Goal: Browse casually: Explore the website without a specific task or goal

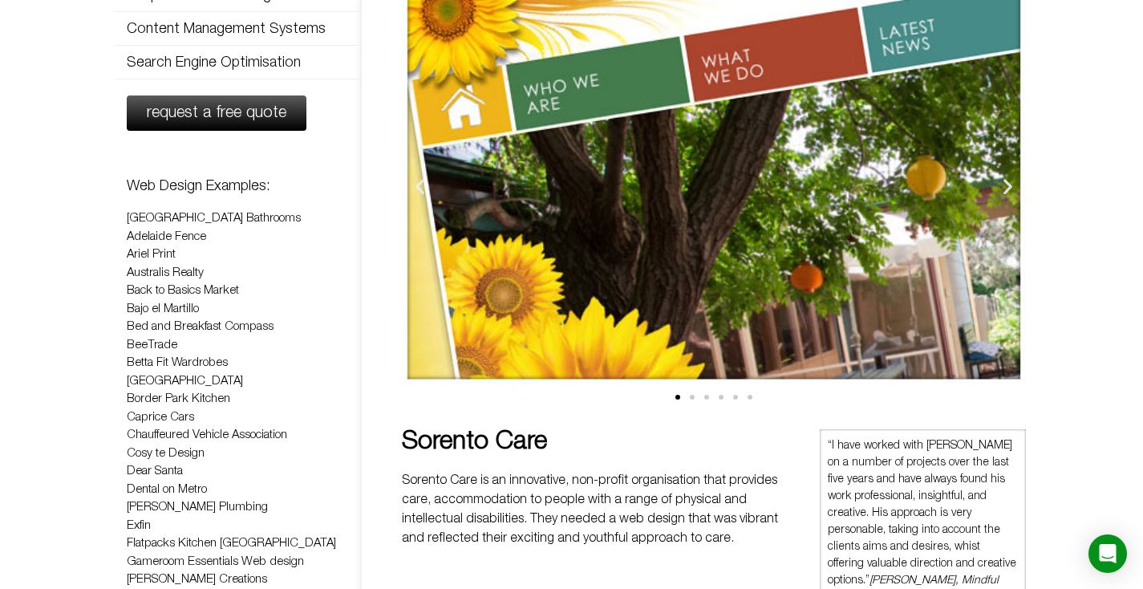
click at [691, 396] on span "Go to slide 2" at bounding box center [692, 397] width 5 height 5
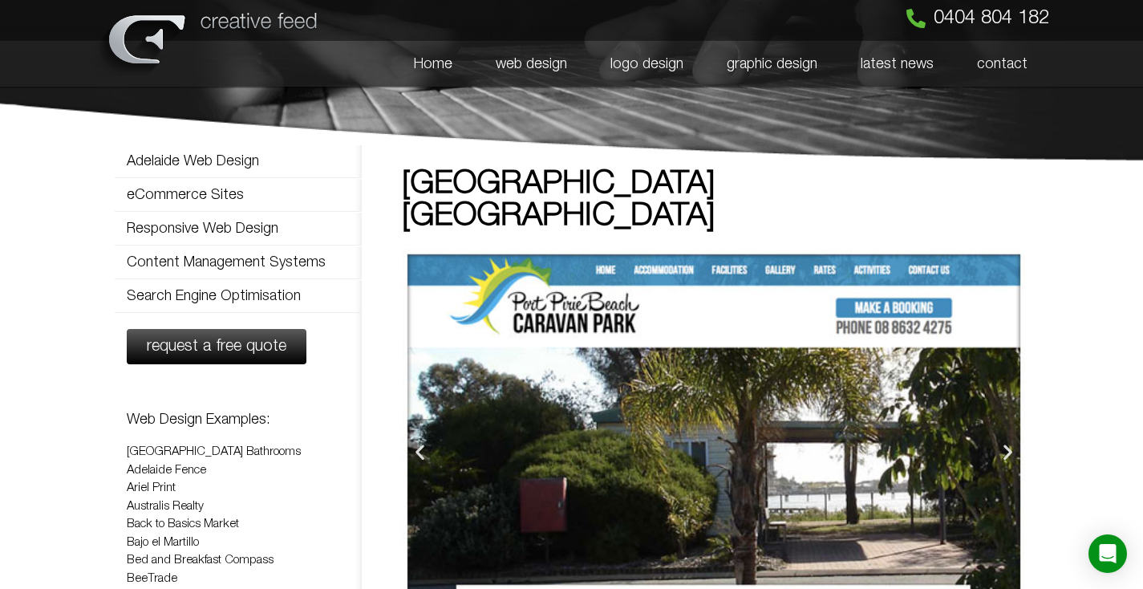
scroll to position [3, 0]
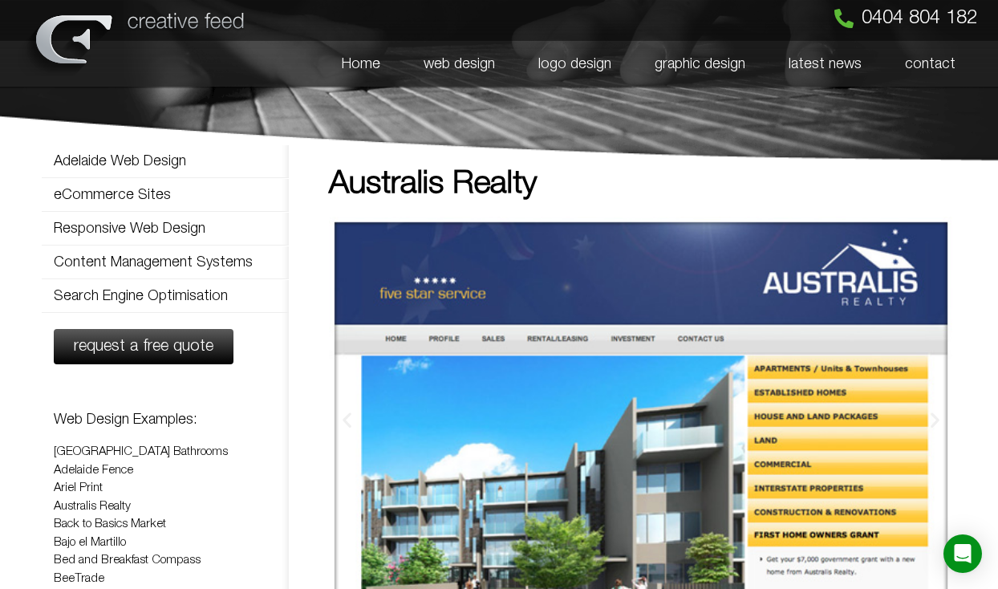
scroll to position [1, 0]
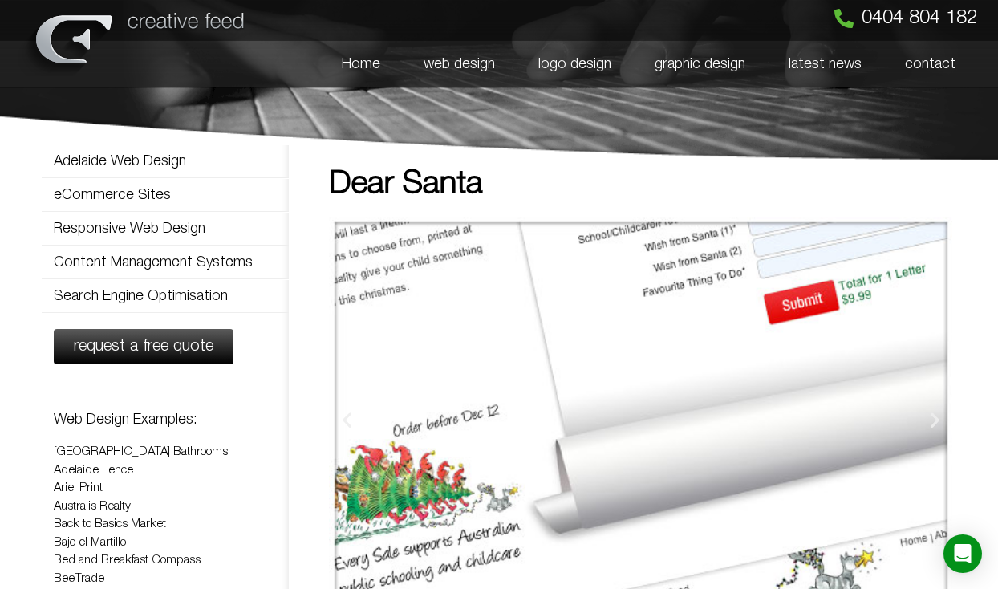
scroll to position [1, 0]
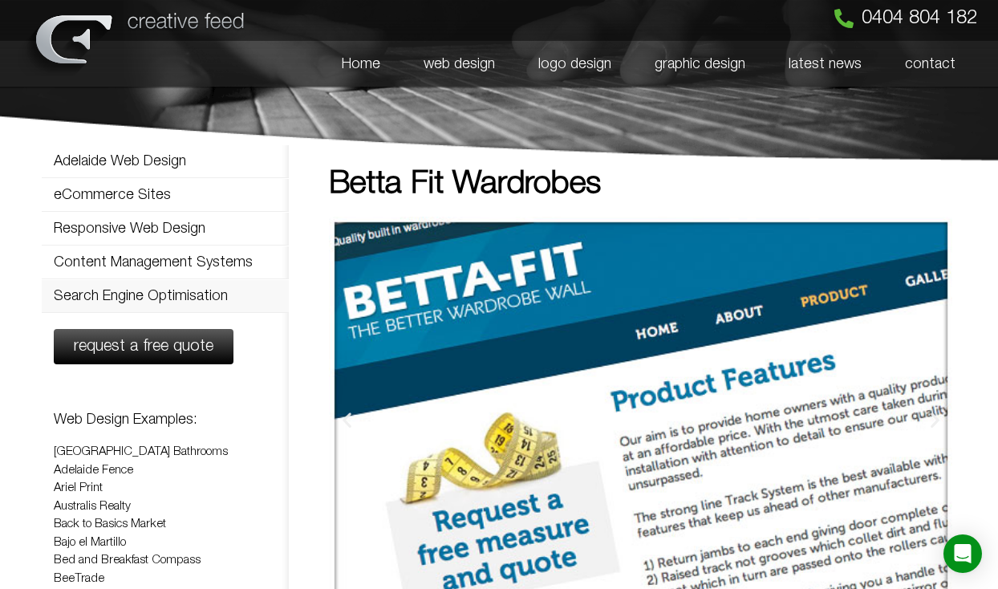
scroll to position [6, 0]
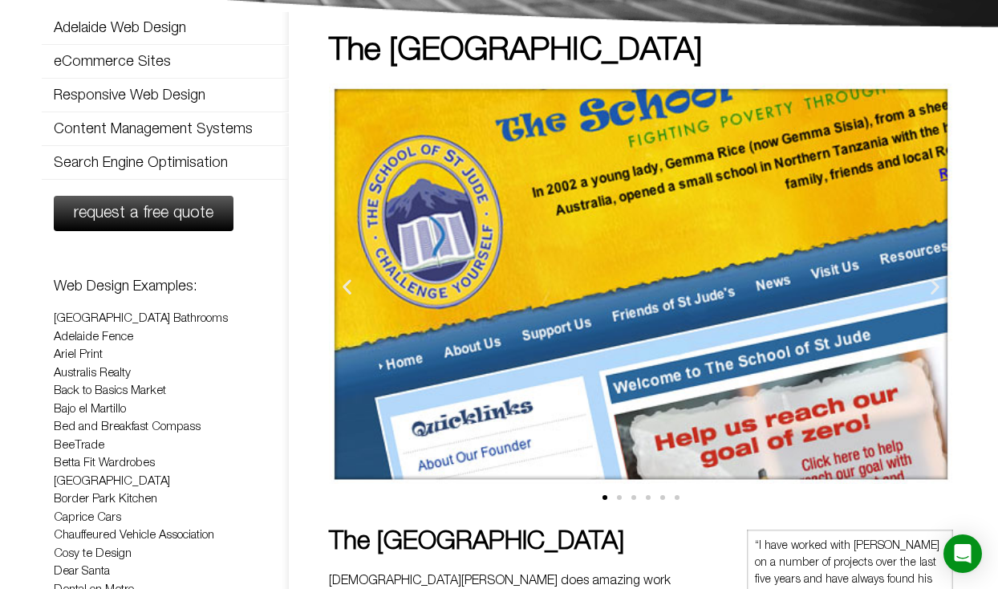
scroll to position [170, 0]
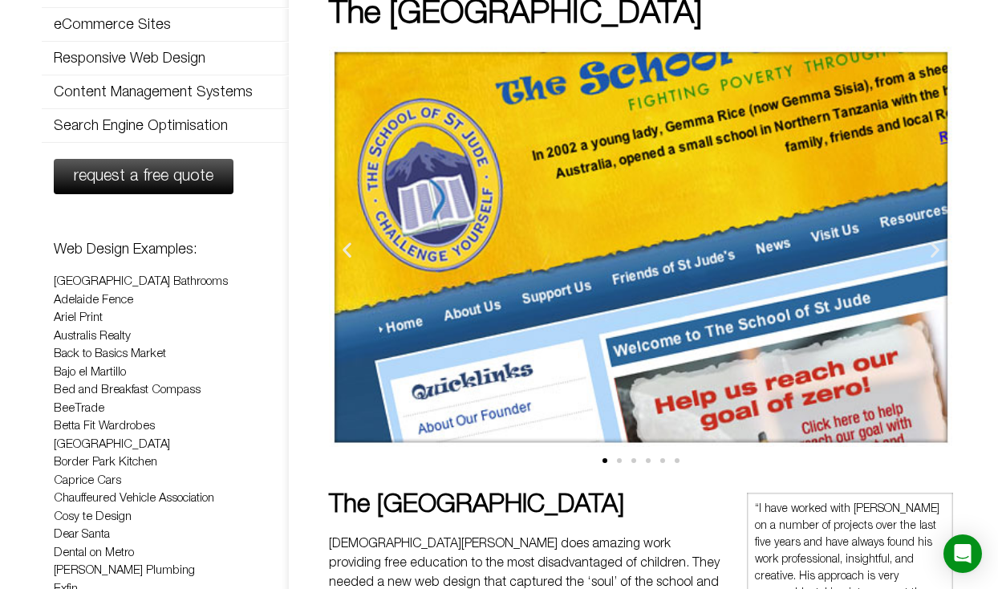
click at [933, 245] on icon "Next slide" at bounding box center [935, 250] width 20 height 20
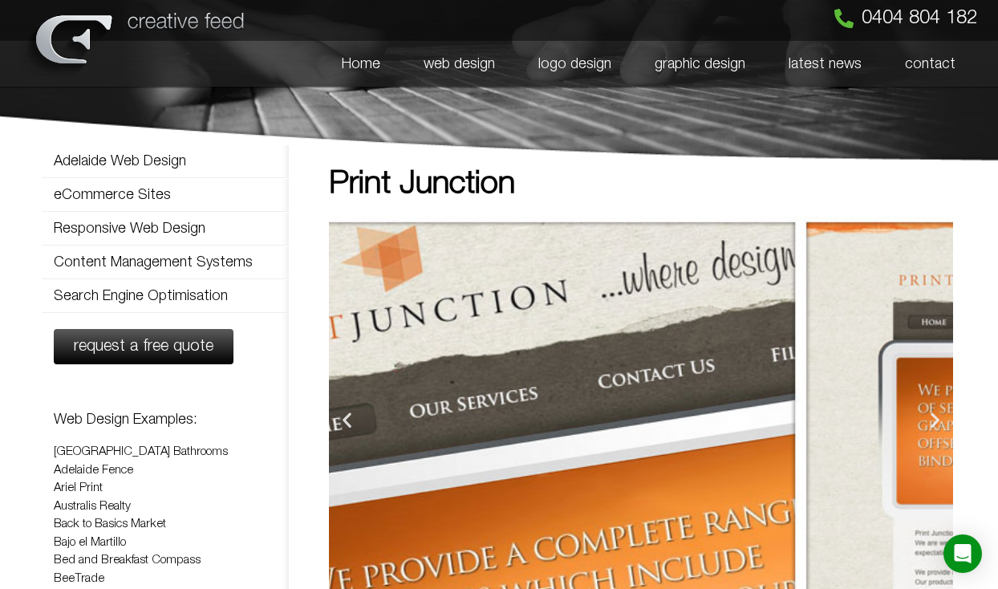
click at [354, 303] on img "1 / 6" at bounding box center [488, 417] width 624 height 400
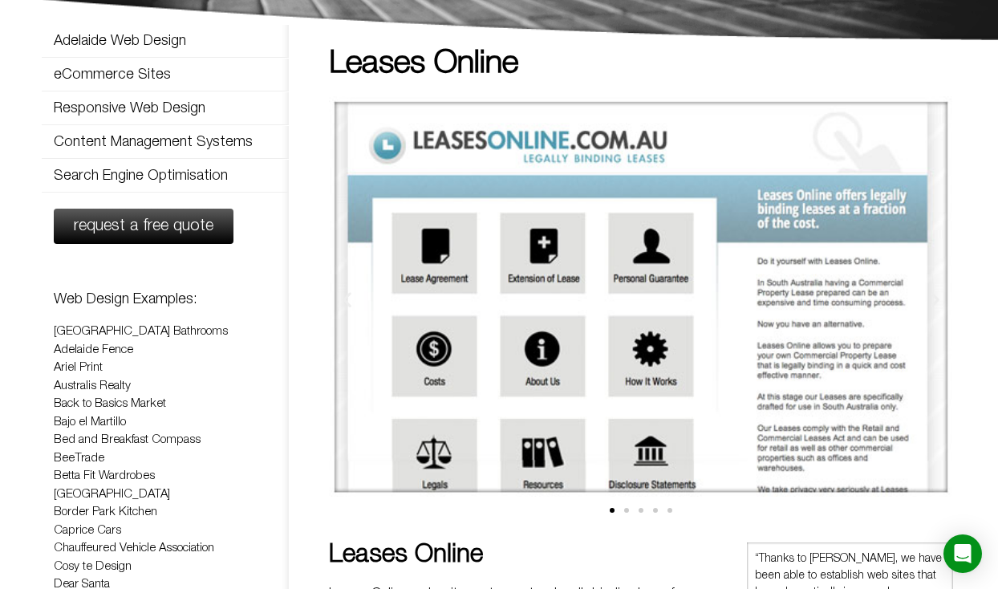
scroll to position [122, 0]
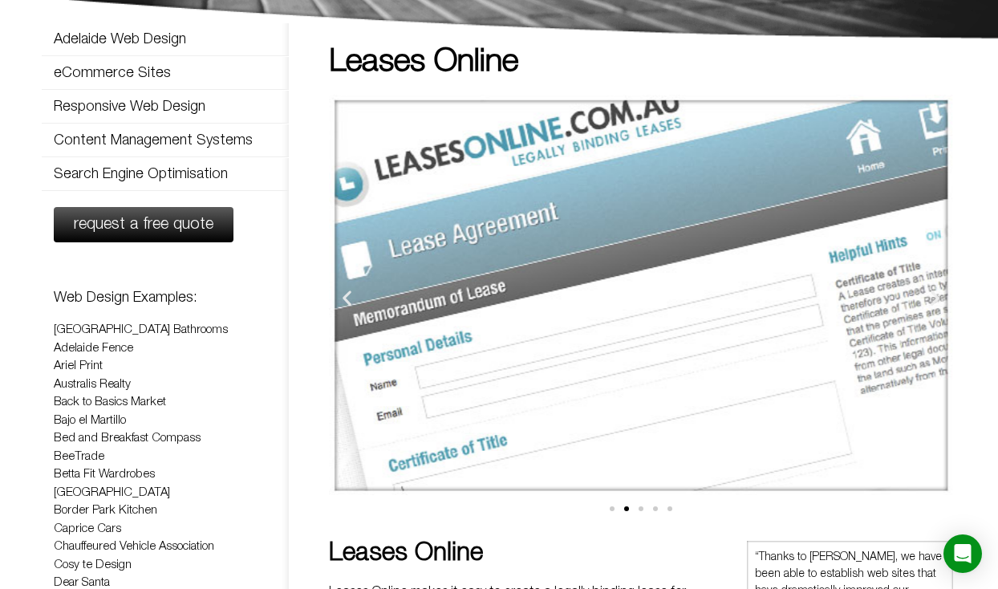
click at [443, 145] on img "2 / 5" at bounding box center [641, 295] width 624 height 400
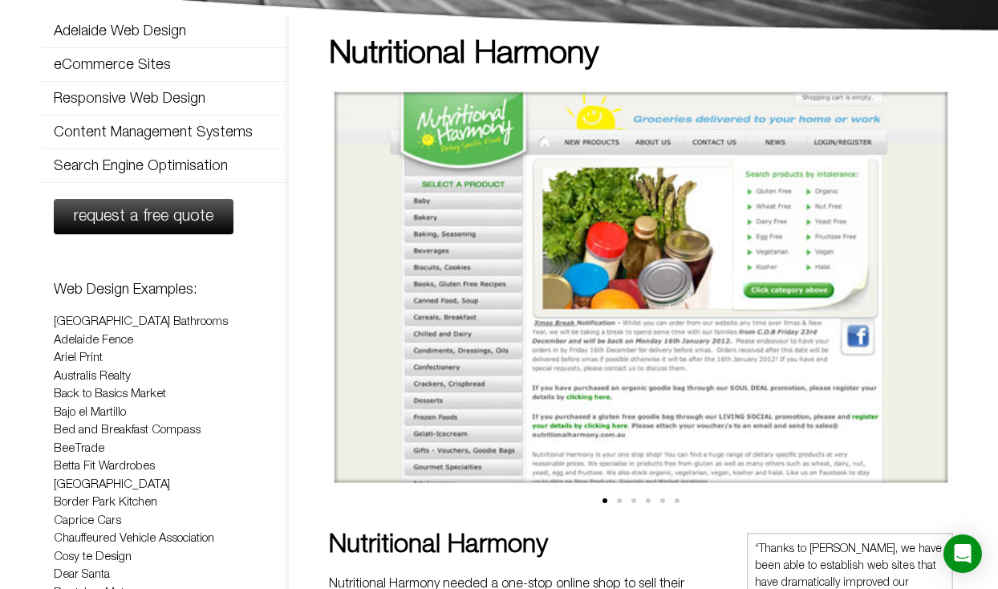
scroll to position [131, 0]
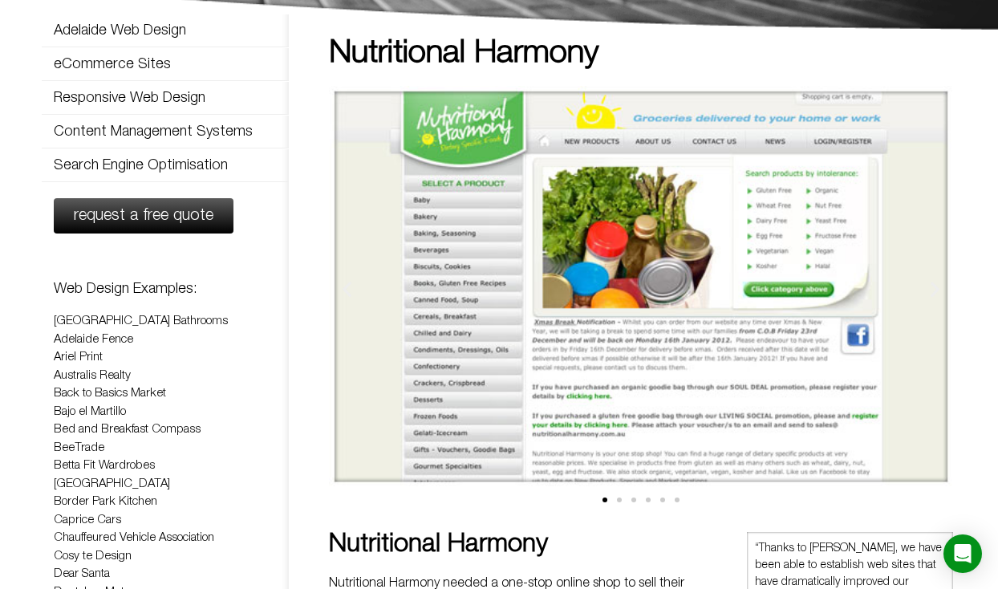
click at [619, 499] on span "Go to slide 2" at bounding box center [619, 499] width 5 height 5
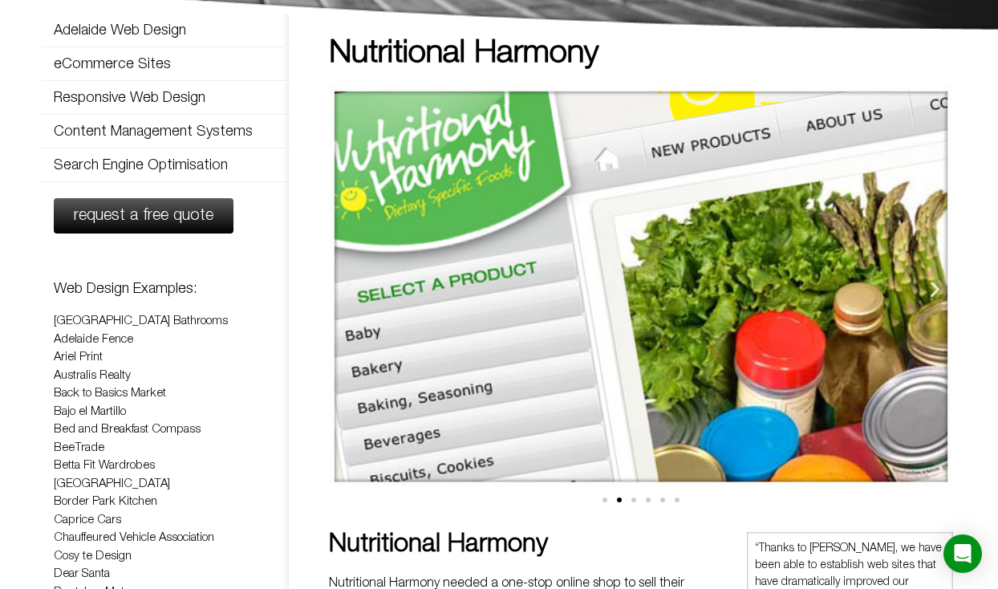
click at [604, 500] on span "Go to slide 1" at bounding box center [604, 499] width 5 height 5
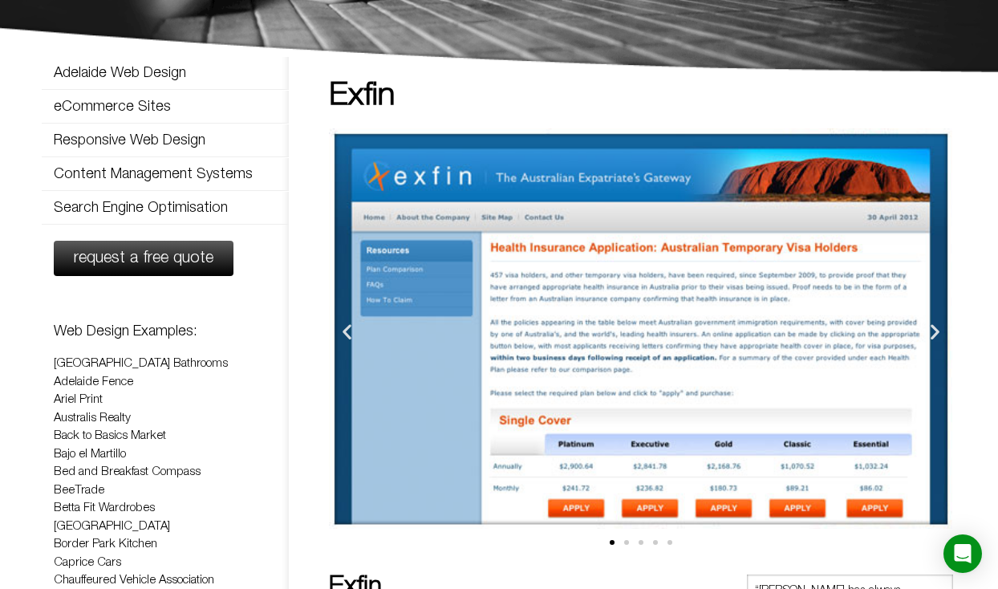
scroll to position [93, 0]
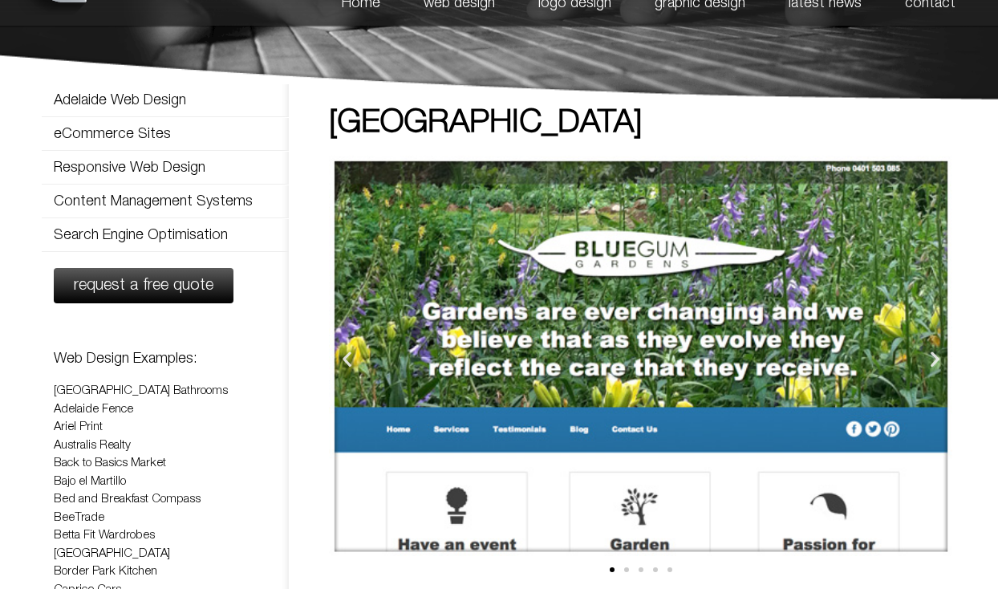
scroll to position [65, 0]
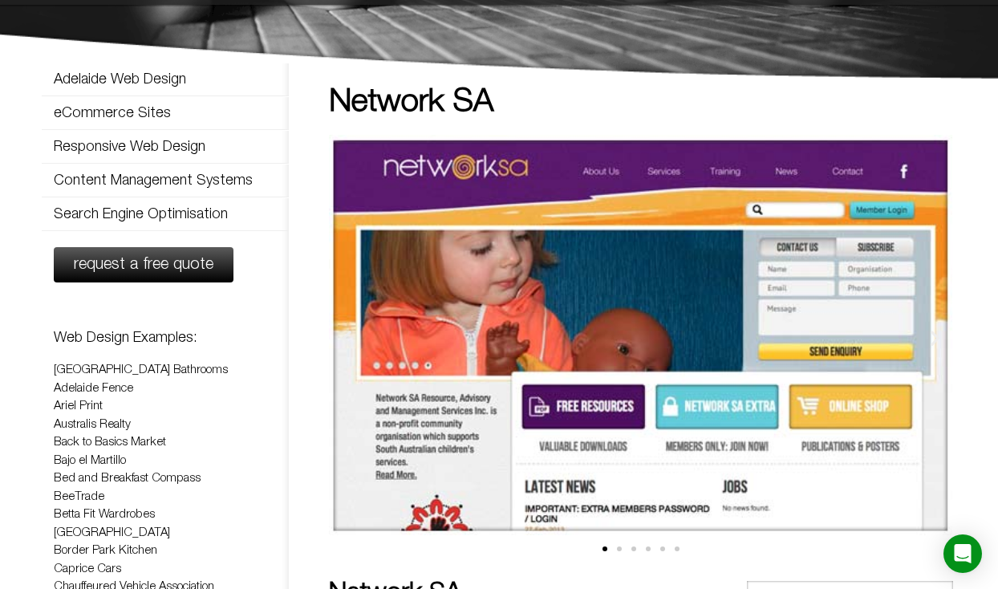
scroll to position [86, 0]
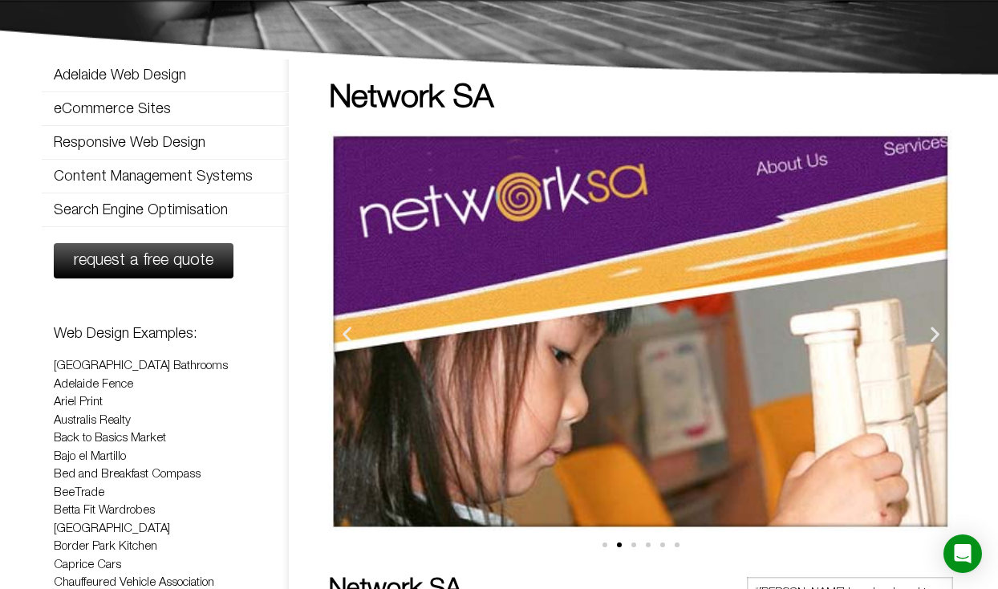
click at [604, 544] on span "Go to slide 1" at bounding box center [604, 544] width 5 height 5
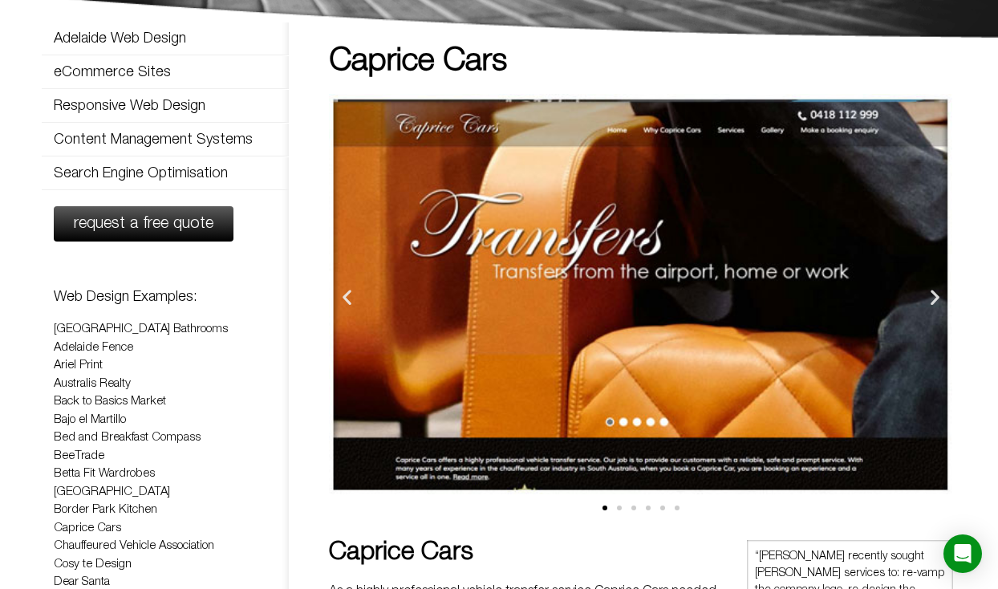
scroll to position [124, 0]
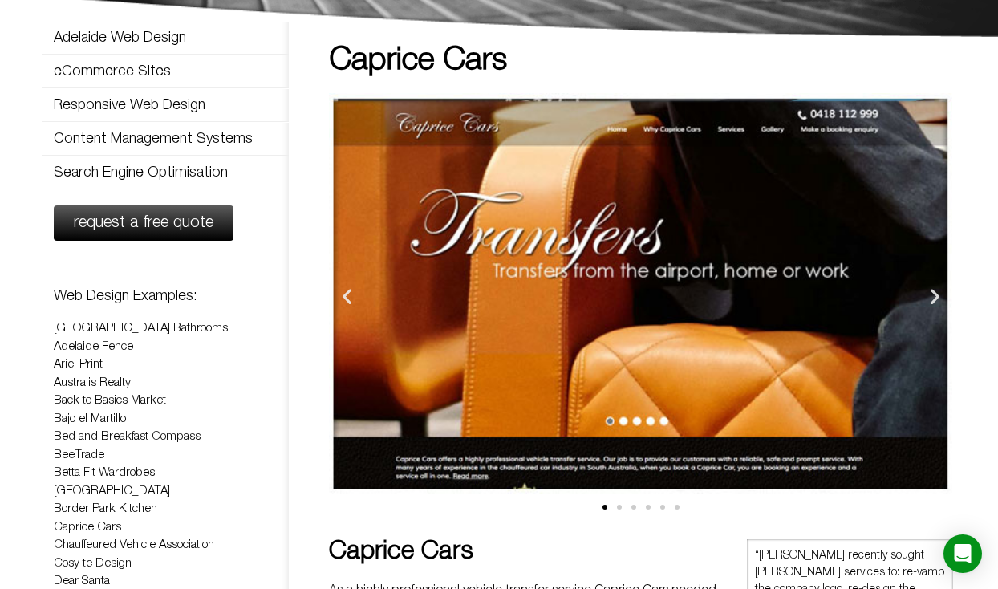
click at [932, 298] on icon "Next slide" at bounding box center [935, 296] width 20 height 20
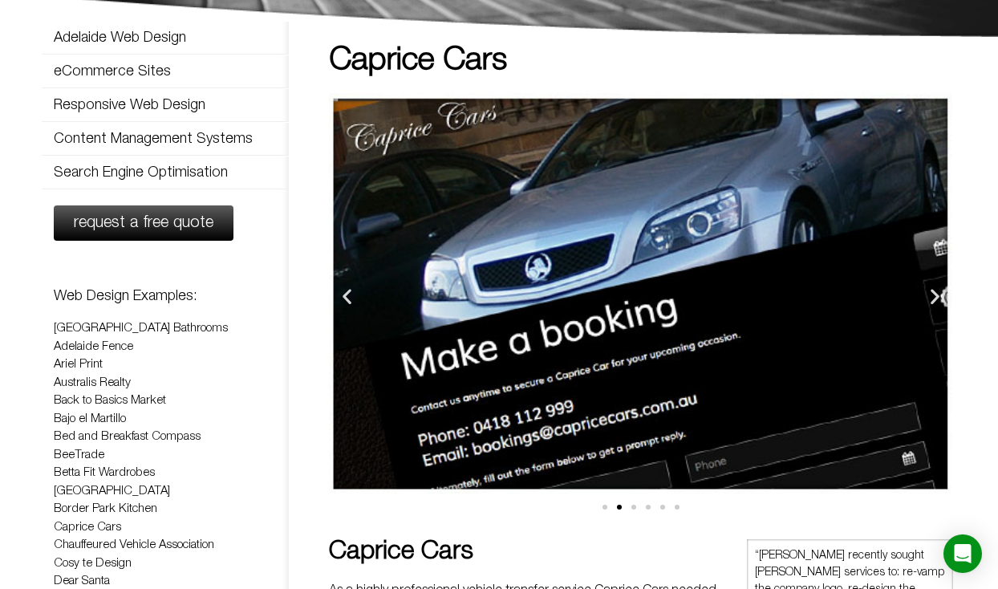
click at [932, 298] on icon "Next slide" at bounding box center [935, 296] width 20 height 20
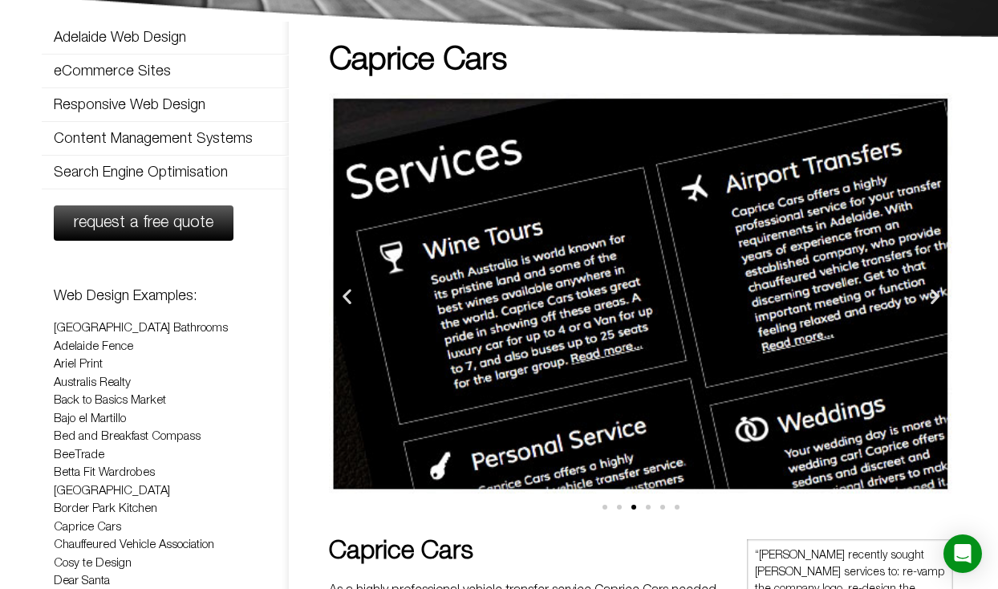
click at [932, 298] on icon "Next slide" at bounding box center [935, 296] width 20 height 20
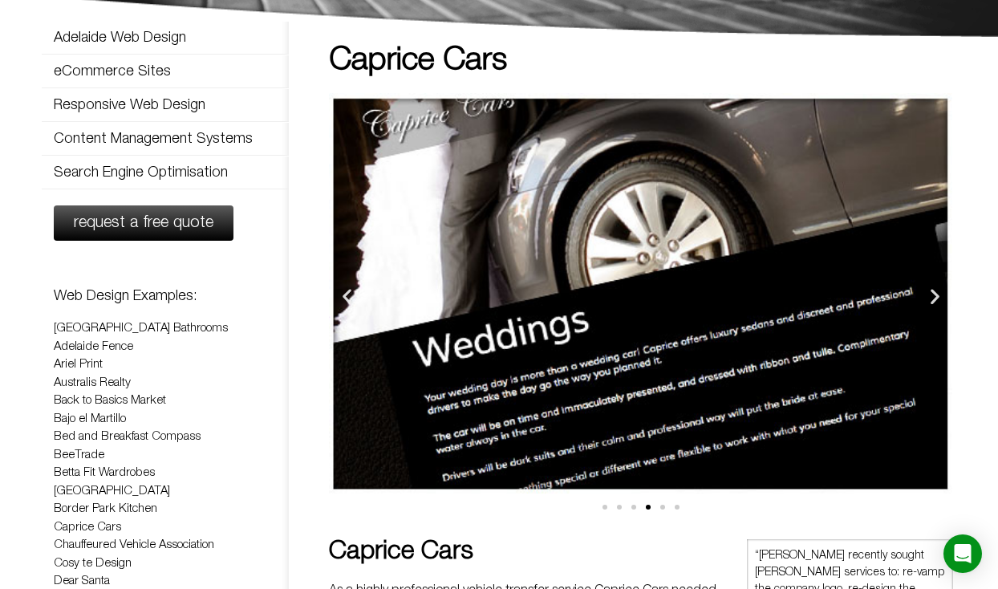
click at [932, 298] on icon "Next slide" at bounding box center [935, 296] width 20 height 20
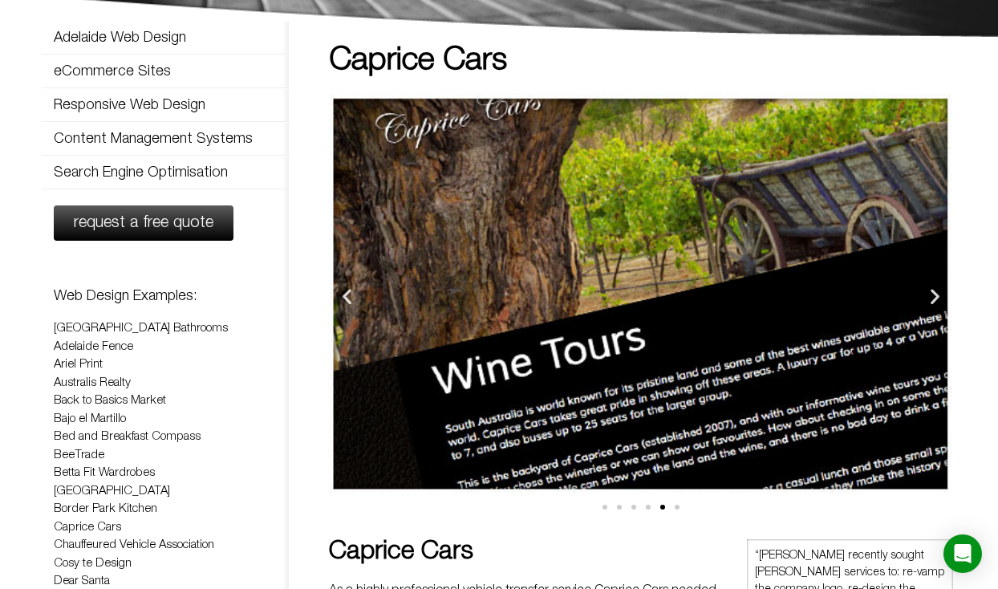
click at [932, 298] on icon "Next slide" at bounding box center [935, 296] width 20 height 20
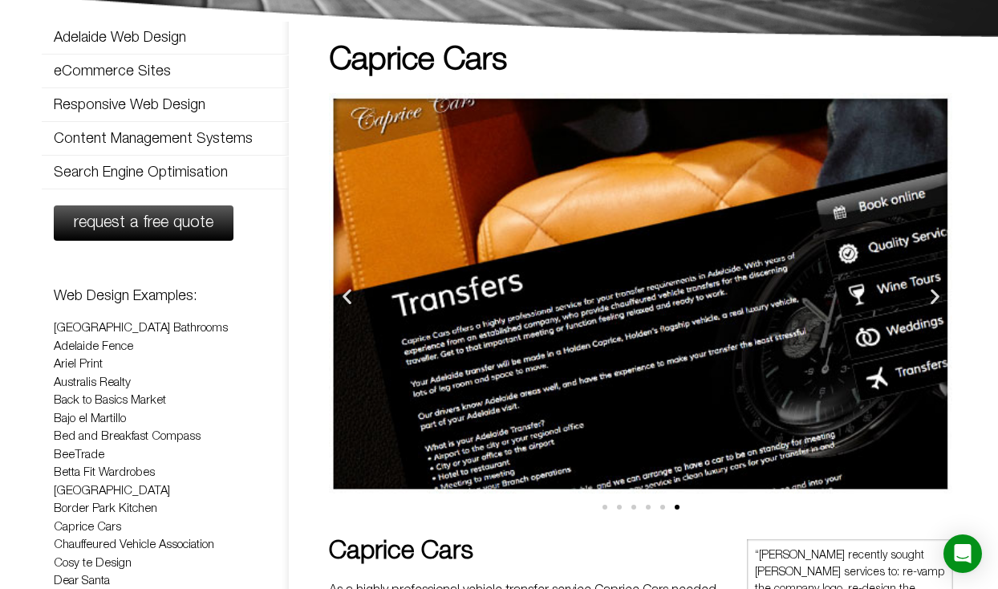
click at [932, 298] on icon "Next slide" at bounding box center [935, 296] width 20 height 20
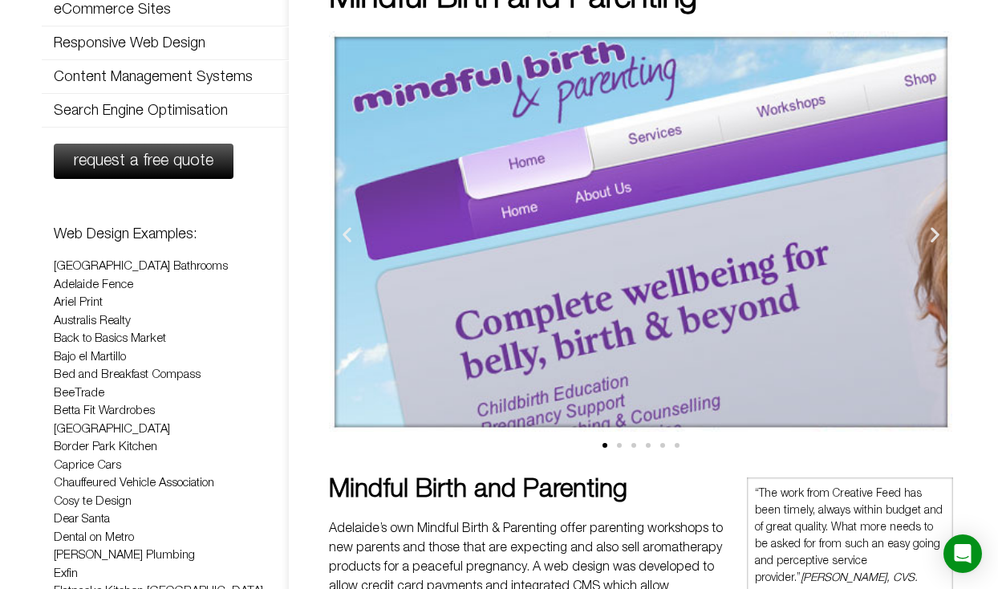
scroll to position [237, 0]
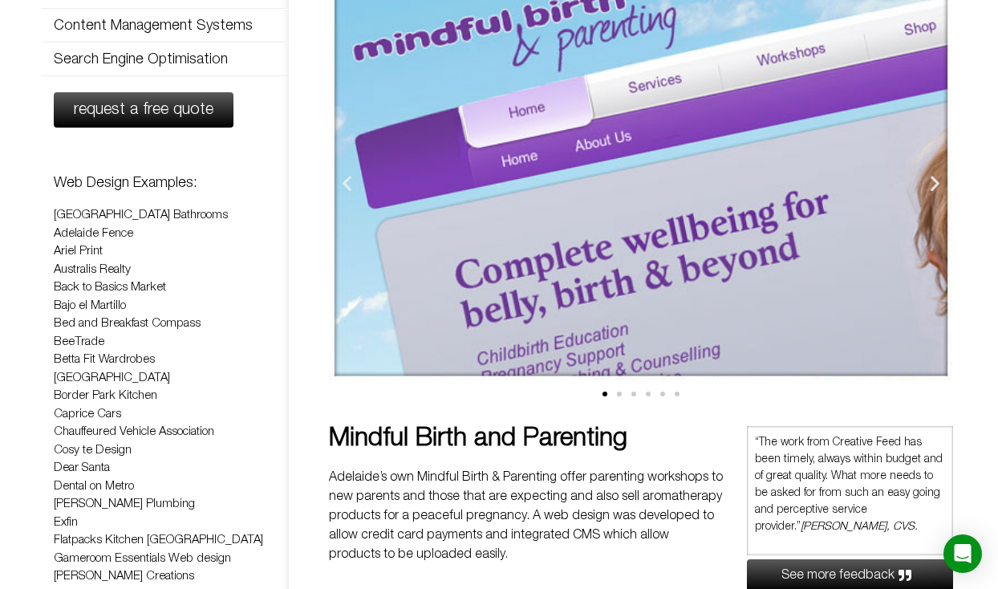
click at [619, 391] on div "Image Carousel" at bounding box center [641, 396] width 624 height 19
click at [619, 394] on span "Go to slide 2" at bounding box center [619, 393] width 5 height 5
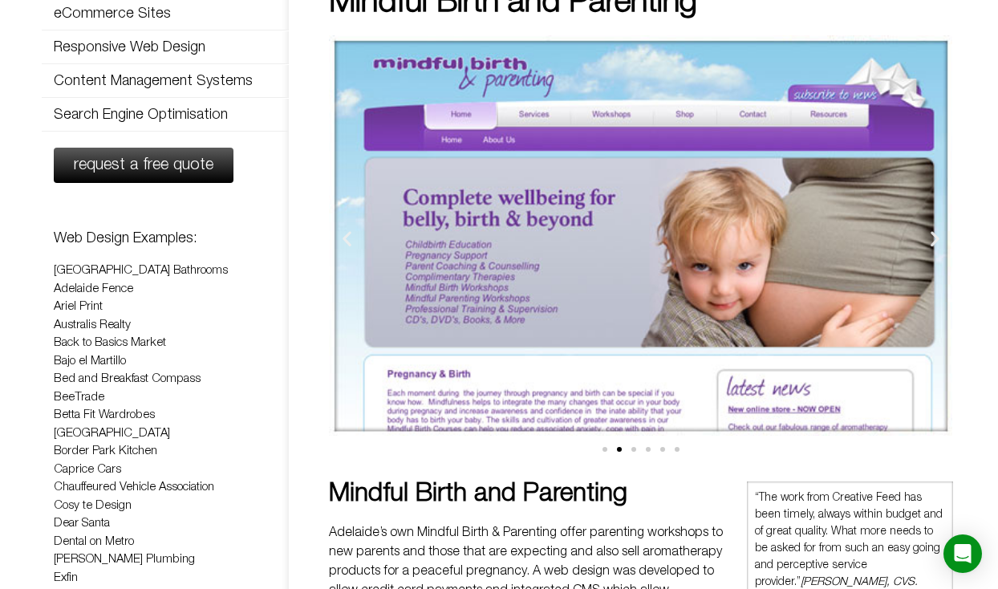
scroll to position [175, 0]
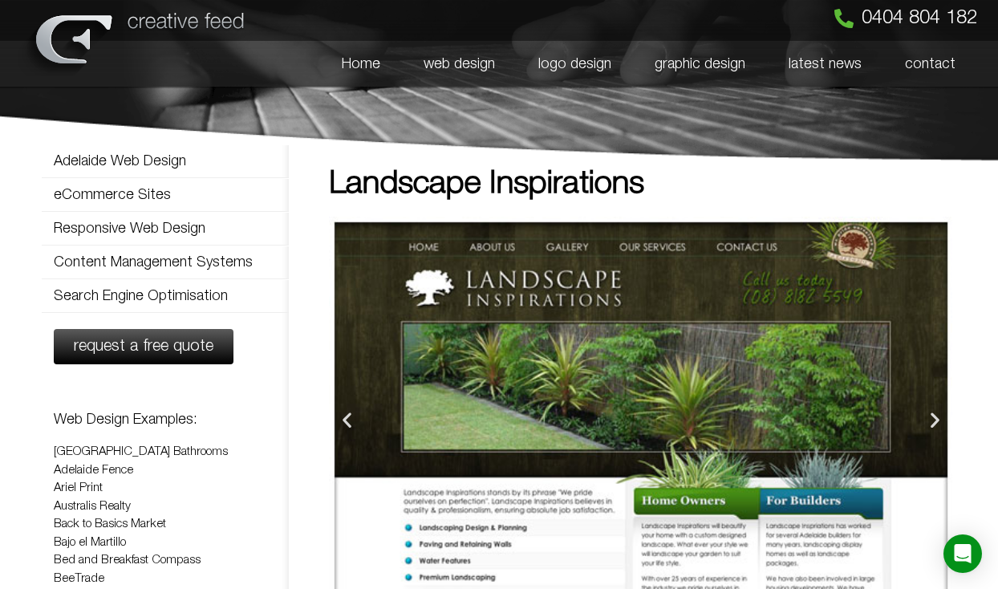
scroll to position [6, 0]
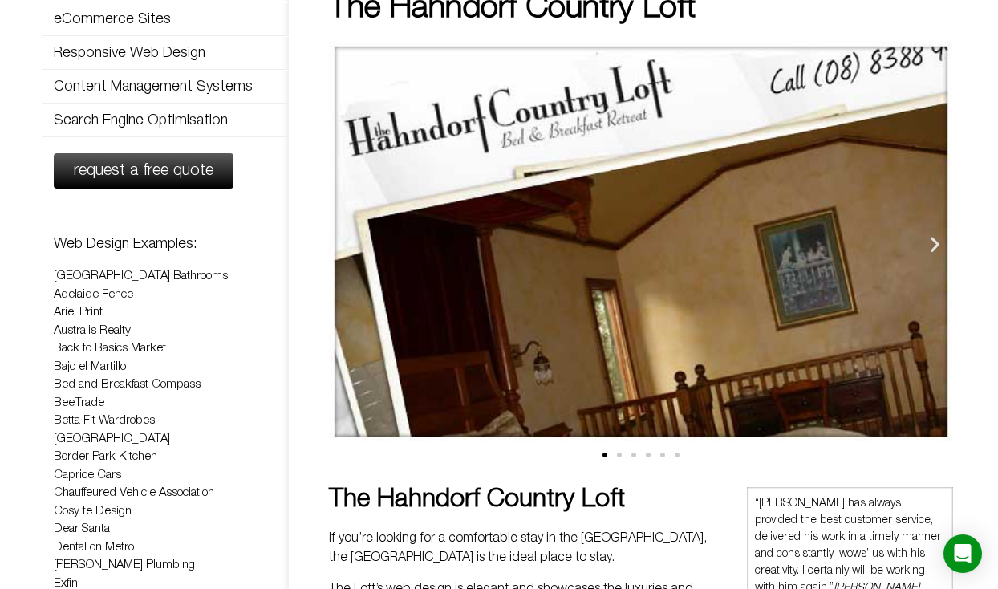
scroll to position [194, 0]
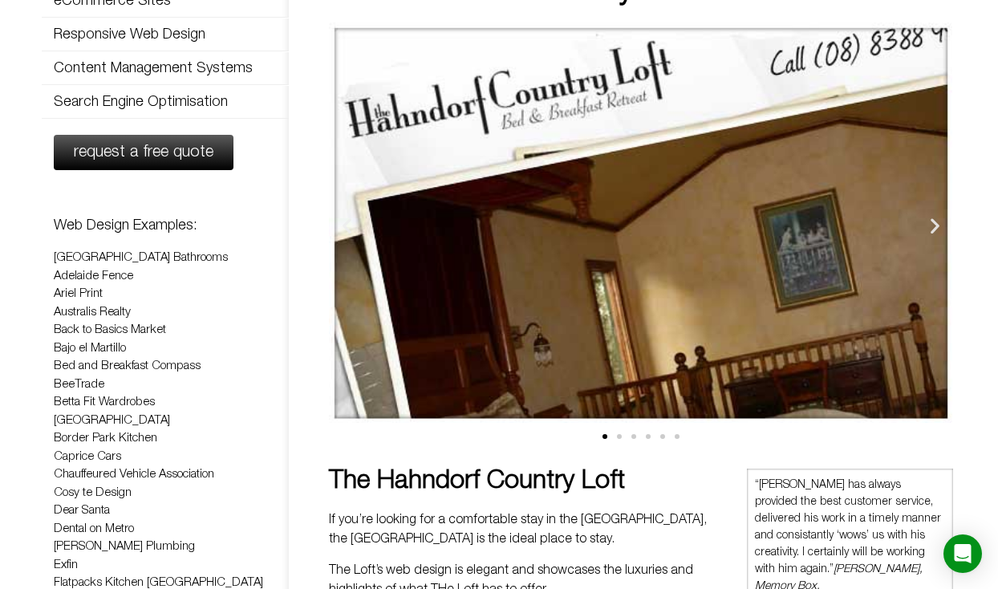
click at [618, 435] on span "Go to slide 2" at bounding box center [619, 436] width 5 height 5
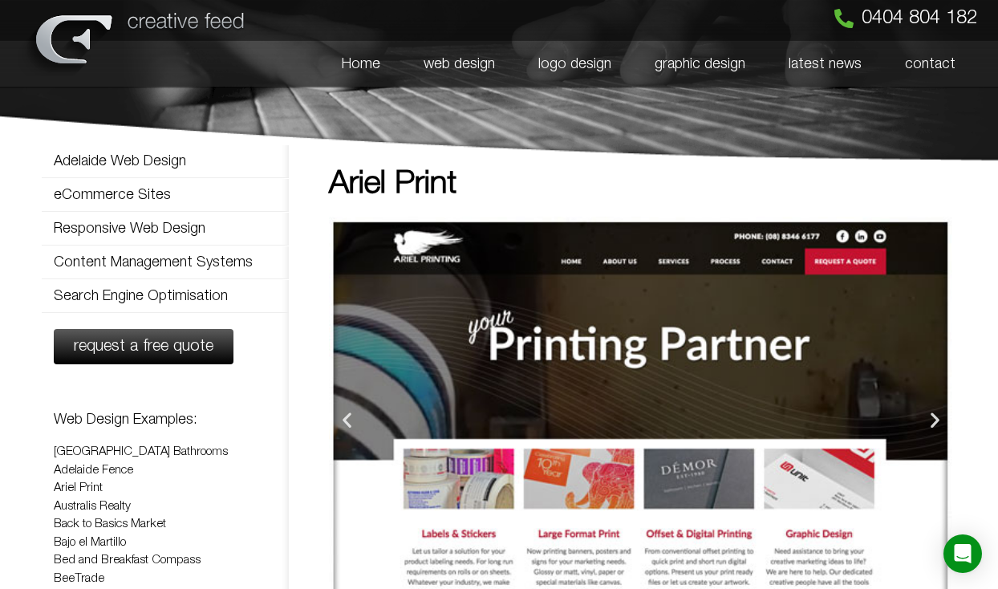
scroll to position [53, 0]
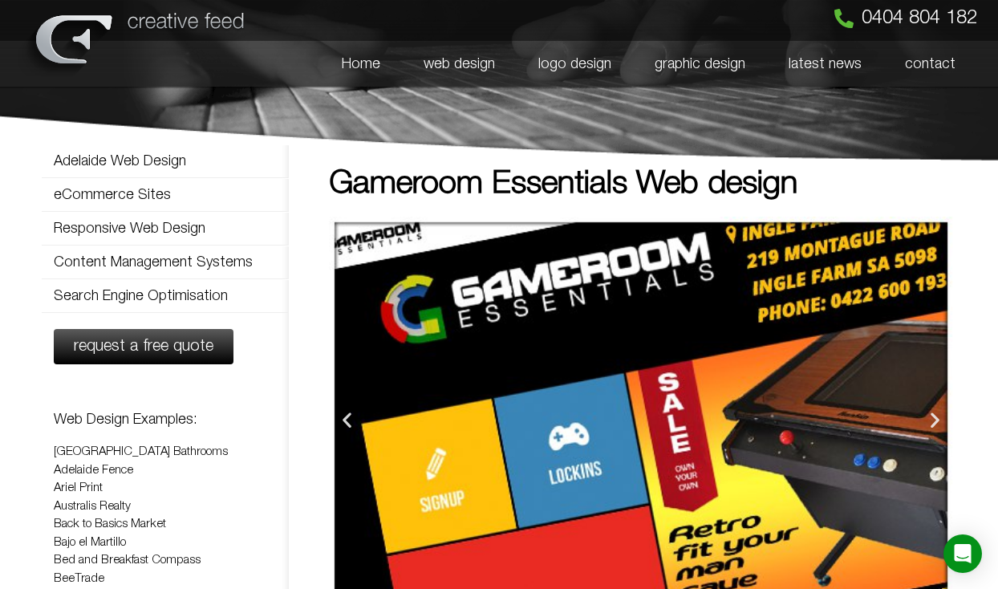
click at [865, 370] on img "1 / 6" at bounding box center [641, 417] width 624 height 400
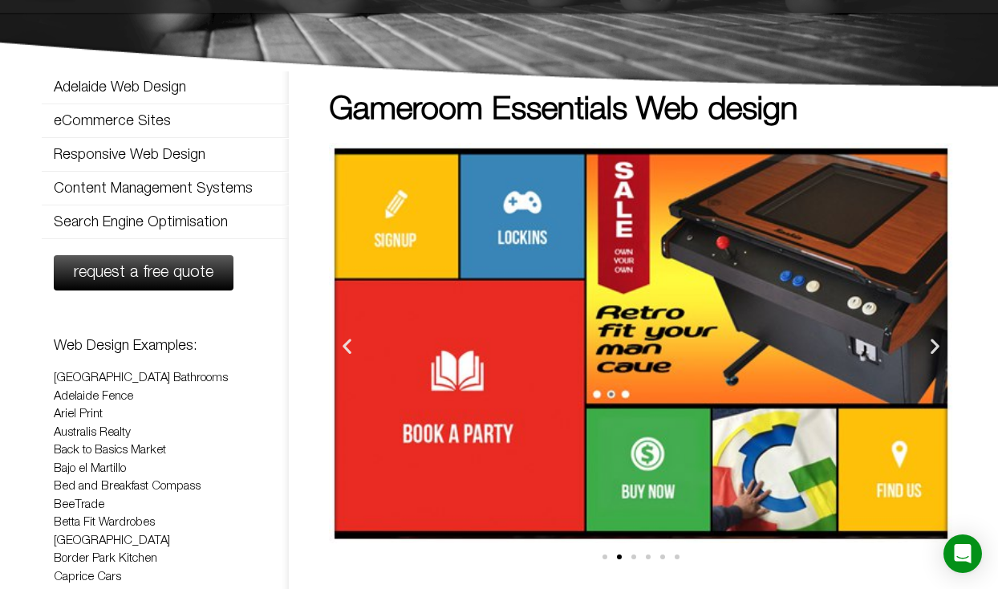
scroll to position [71, 0]
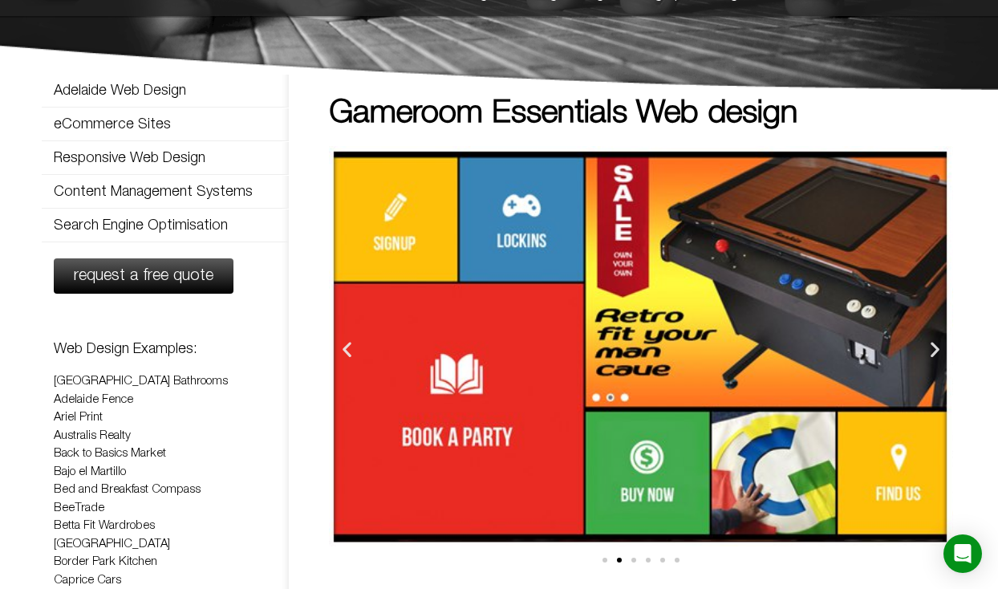
drag, startPoint x: 430, startPoint y: 435, endPoint x: 540, endPoint y: 430, distance: 110.0
click at [545, 427] on img "2 / 6" at bounding box center [640, 346] width 624 height 400
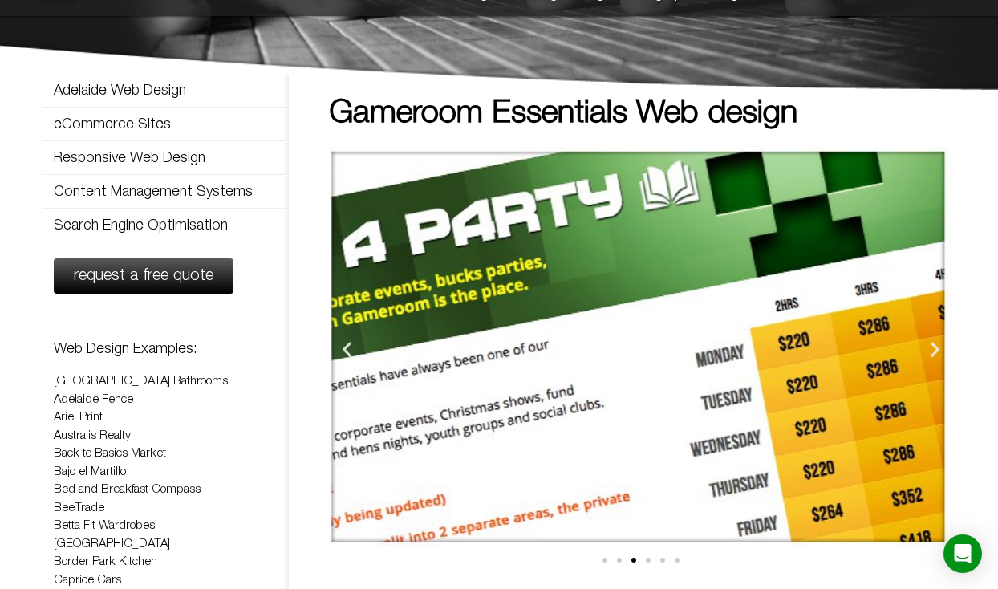
click at [331, 345] on img "3 / 6" at bounding box center [638, 346] width 624 height 400
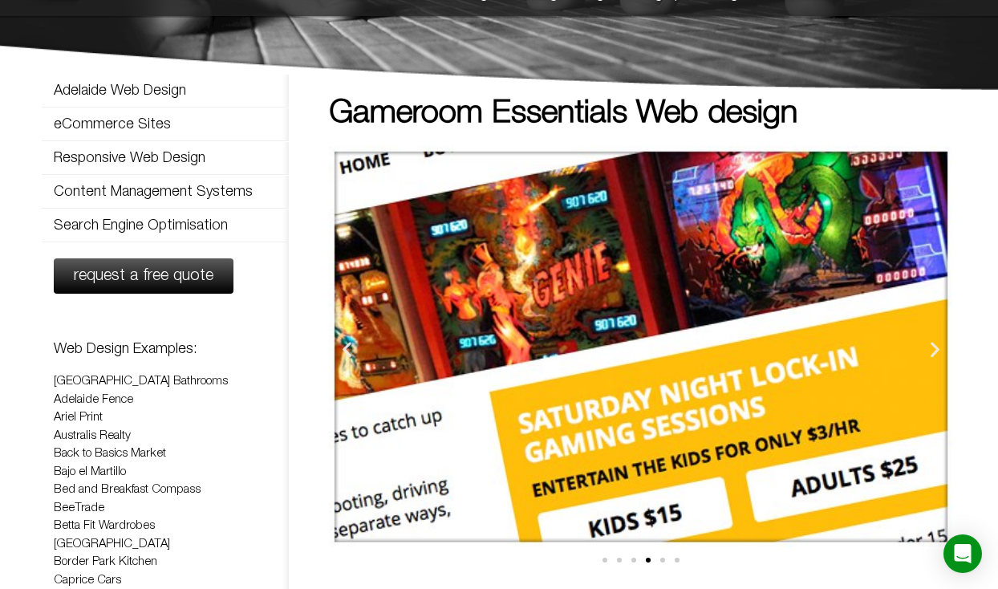
click at [452, 286] on img "4 / 6" at bounding box center [641, 346] width 624 height 400
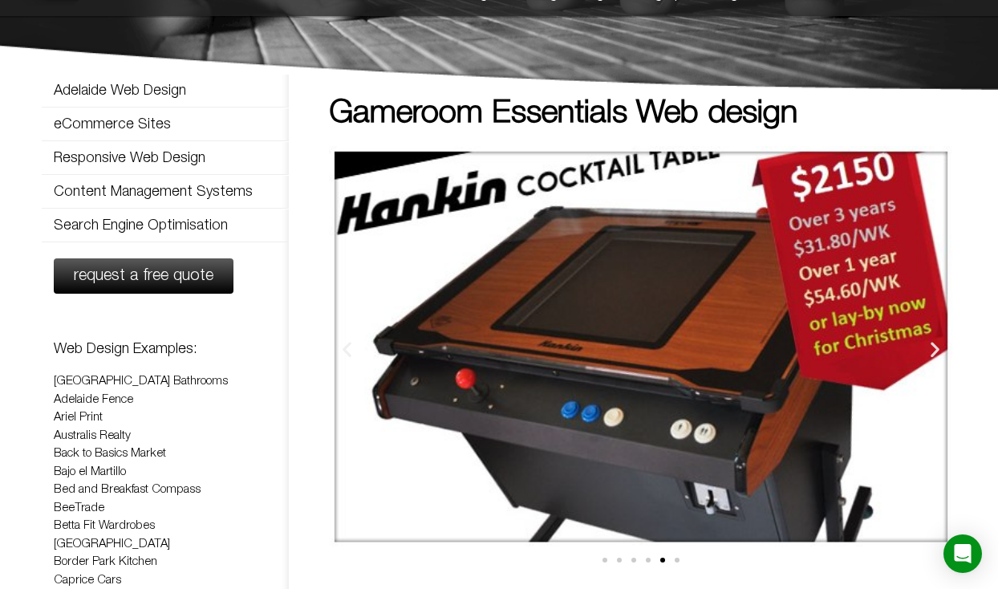
click at [382, 292] on img "5 / 6" at bounding box center [641, 346] width 624 height 400
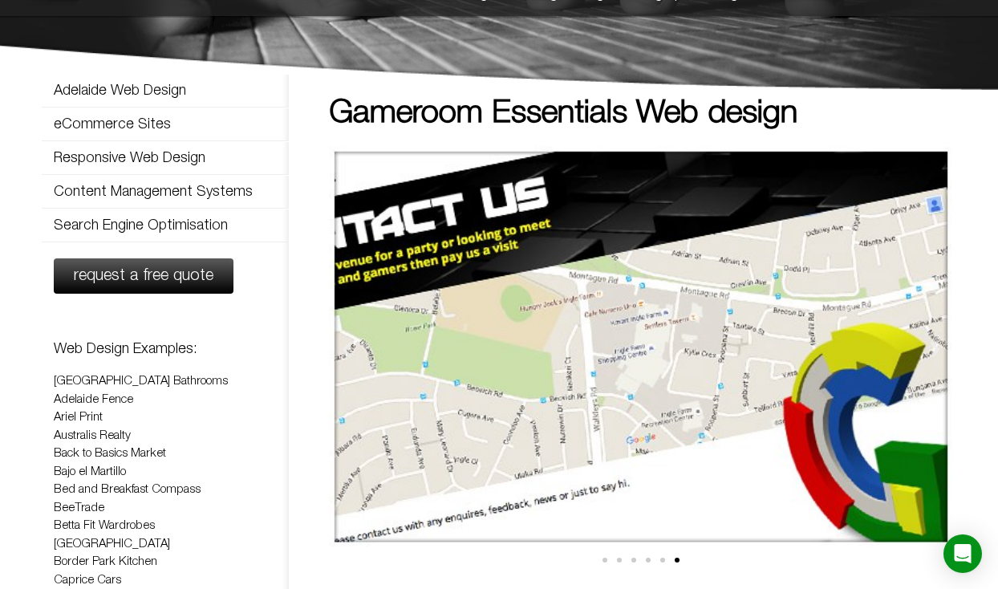
click at [374, 284] on img "6 / 6" at bounding box center [641, 346] width 624 height 400
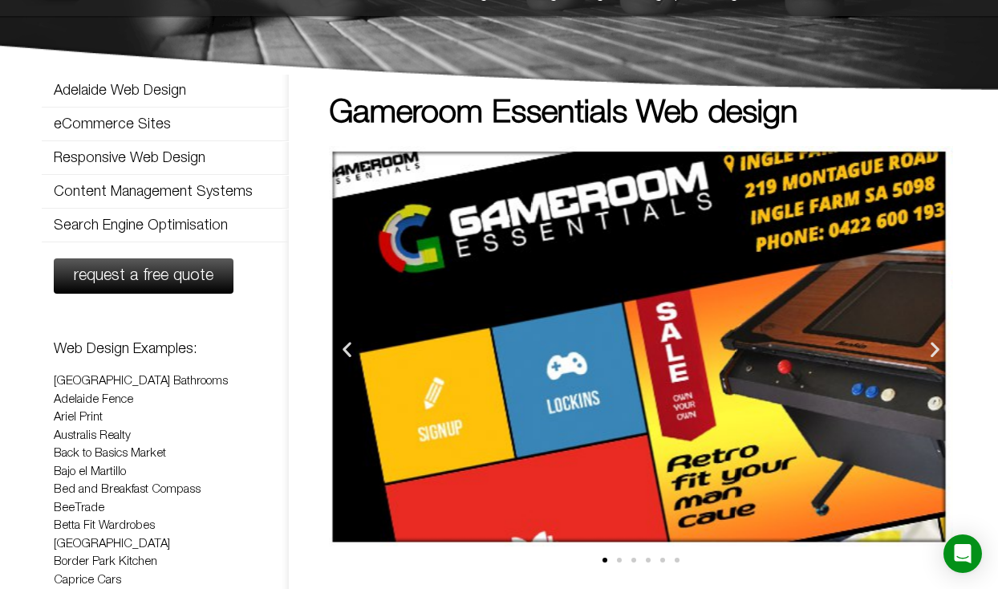
click at [326, 279] on div "Image Carousel" at bounding box center [14, 349] width 624 height 406
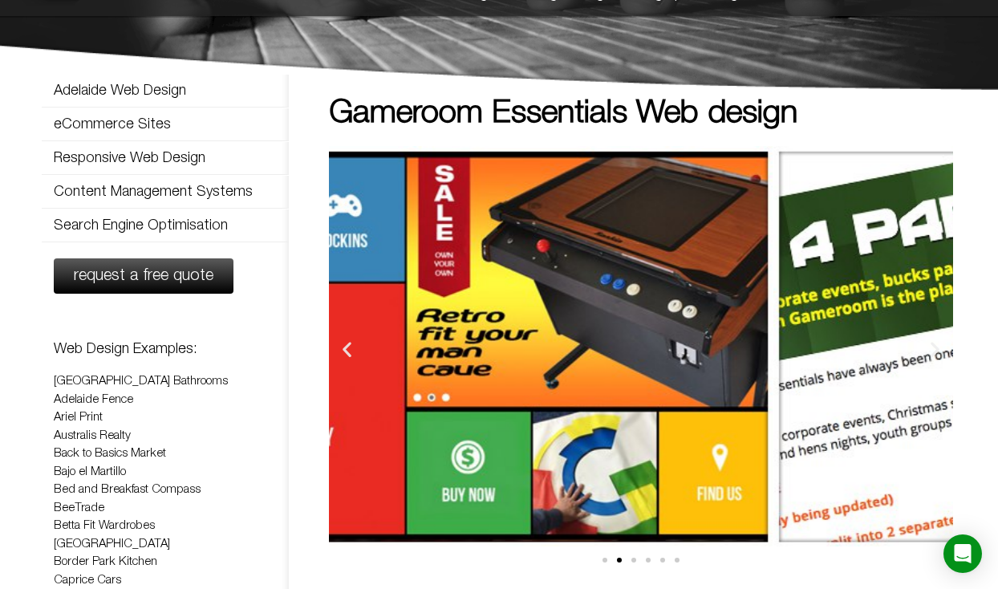
click at [362, 256] on img "2 / 6" at bounding box center [461, 346] width 624 height 400
